Goal: Task Accomplishment & Management: Manage account settings

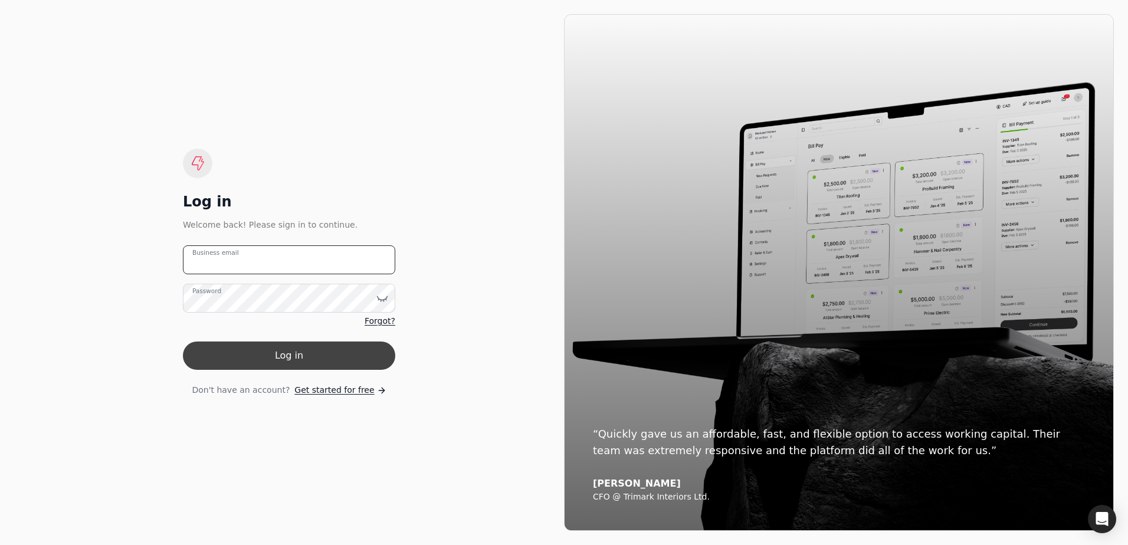
type email "[EMAIL_ADDRESS][DOMAIN_NAME]"
click at [296, 359] on button "Log in" at bounding box center [289, 356] width 212 height 28
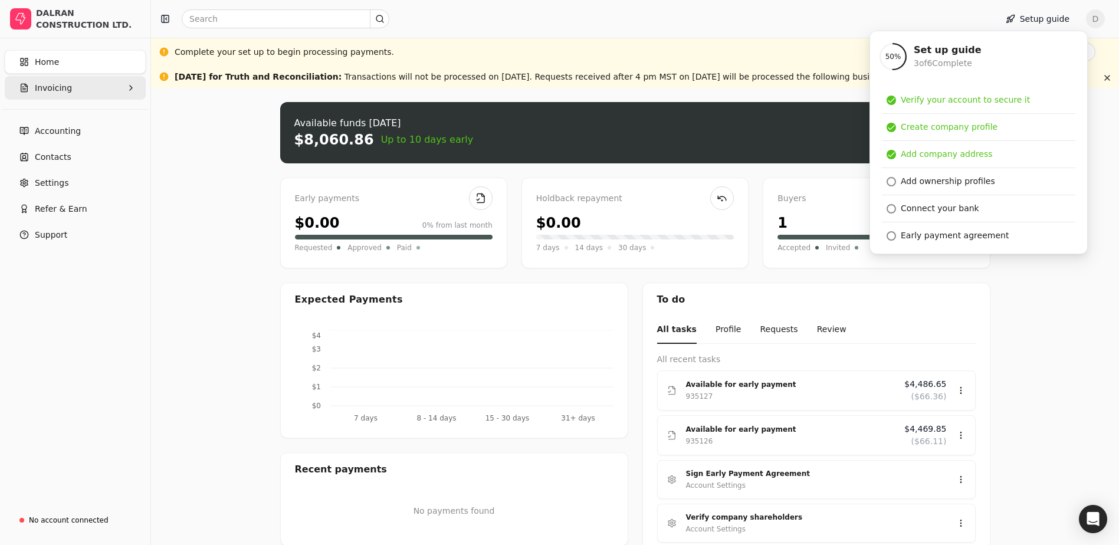
click at [65, 93] on span "Invoicing" at bounding box center [53, 88] width 37 height 12
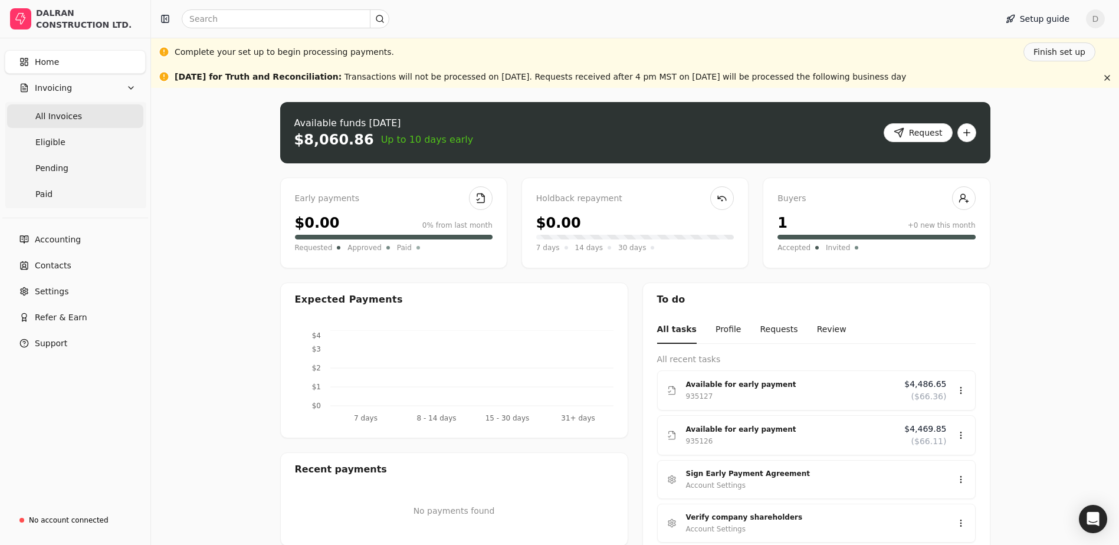
click at [77, 114] on Invoices "All Invoices" at bounding box center [75, 116] width 136 height 24
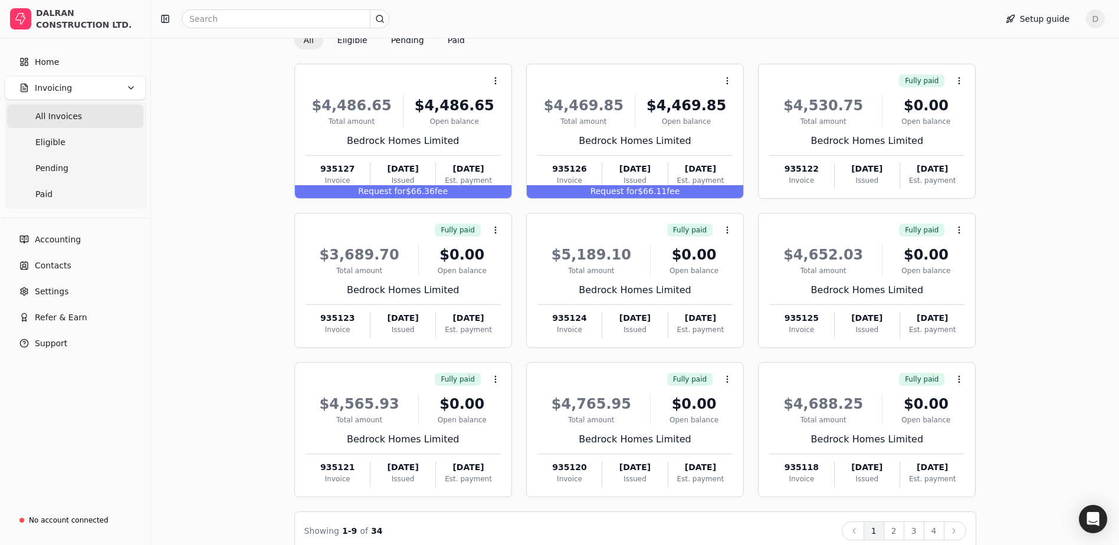
scroll to position [123, 0]
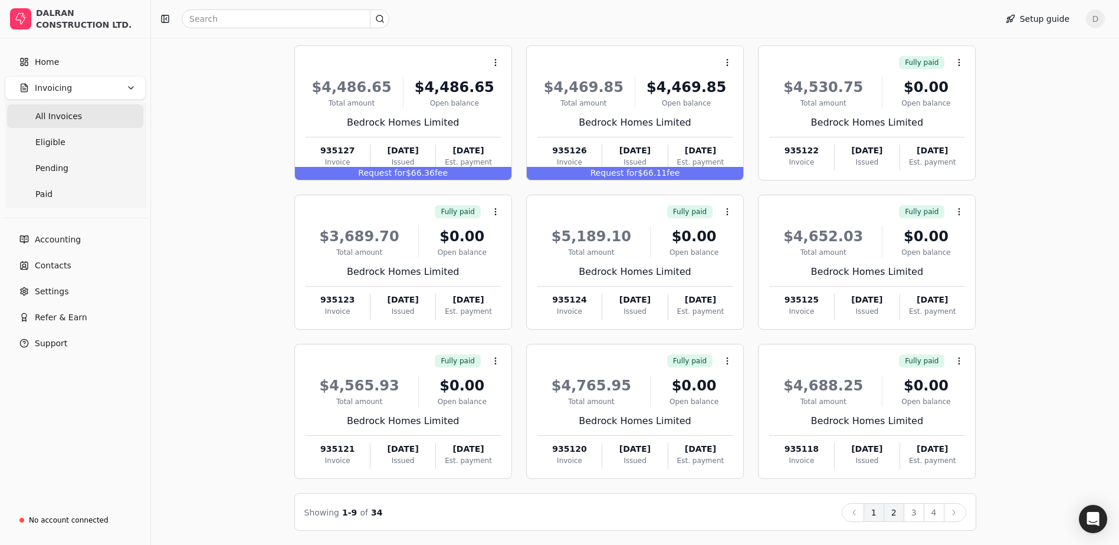
click at [898, 516] on button "2" at bounding box center [894, 512] width 21 height 19
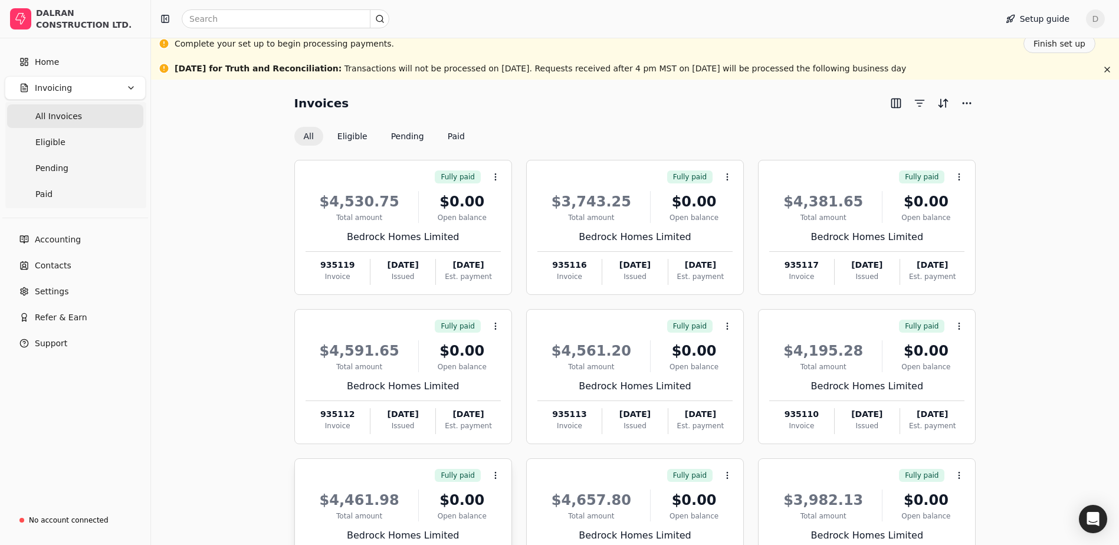
scroll to position [0, 0]
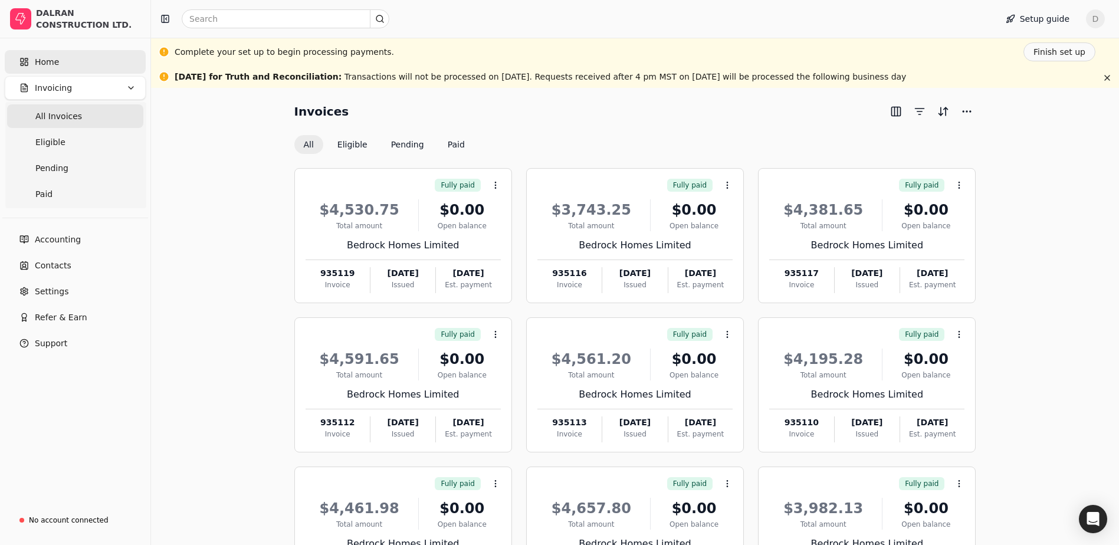
click at [48, 57] on span "Home" at bounding box center [47, 62] width 24 height 12
